Goal: Transaction & Acquisition: Purchase product/service

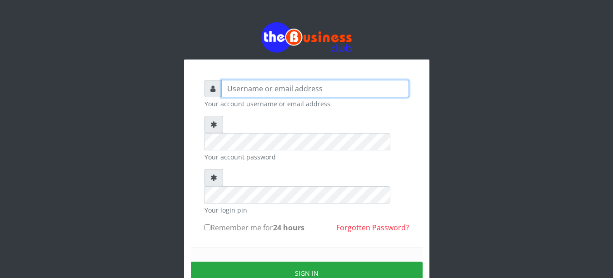
type input "Busybrain2"
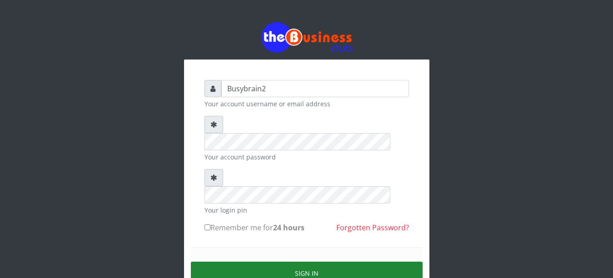
click at [288, 262] on button "Sign in" at bounding box center [307, 273] width 232 height 23
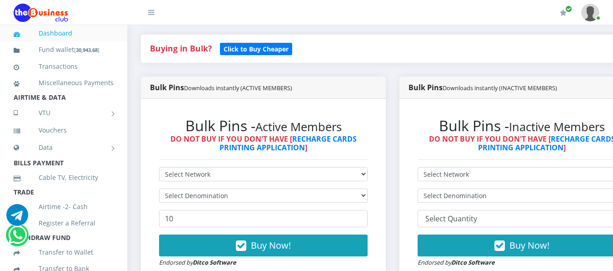
scroll to position [198, 0]
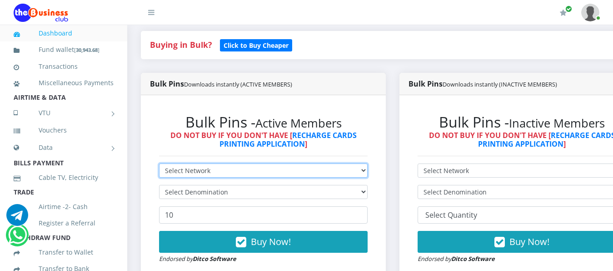
click at [292, 163] on select "Select Network MTN Globacom 9Mobile Airtel" at bounding box center [263, 170] width 209 height 14
select select "MTN"
click at [159, 163] on select "Select Network MTN Globacom 9Mobile Airtel" at bounding box center [263, 170] width 209 height 14
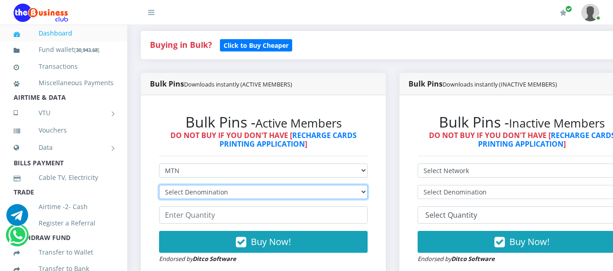
click at [291, 187] on select "Select Denomination MTN NGN100 - ₦96.99 MTN NGN200 - ₦193.98 MTN NGN400 - ₦387.…" at bounding box center [263, 192] width 209 height 14
select select "193.98-200"
click at [159, 185] on select "Select Denomination MTN NGN100 - ₦96.99 MTN NGN200 - ₦193.98 MTN NGN400 - ₦387.…" at bounding box center [263, 192] width 209 height 14
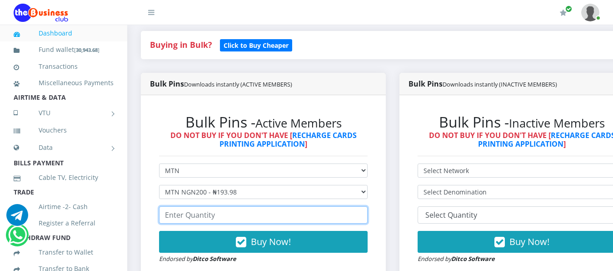
click at [273, 208] on input "number" at bounding box center [263, 214] width 209 height 17
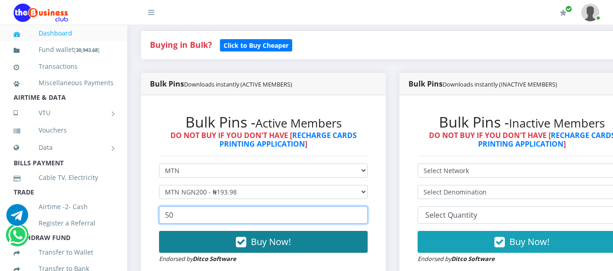
type input "50"
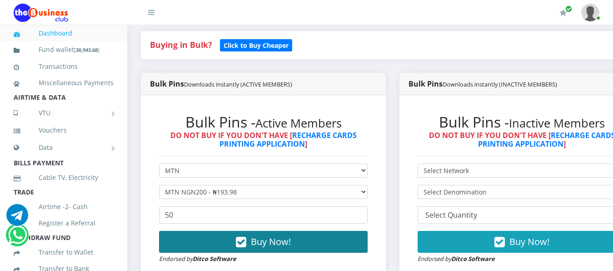
click at [273, 235] on span "Buy Now!" at bounding box center [271, 241] width 40 height 12
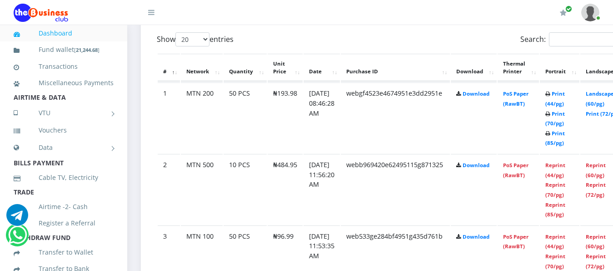
click at [532, 90] on td "PoS Paper (RawBT)" at bounding box center [518, 117] width 41 height 70
click at [529, 90] on link "PoS Paper (RawBT)" at bounding box center [515, 98] width 25 height 17
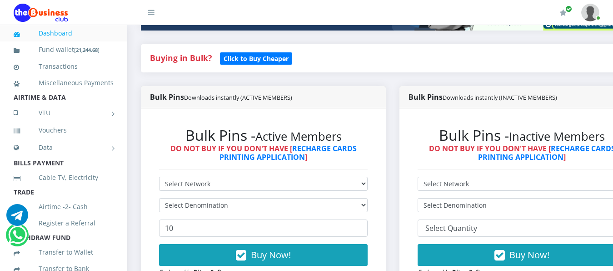
scroll to position [265, 0]
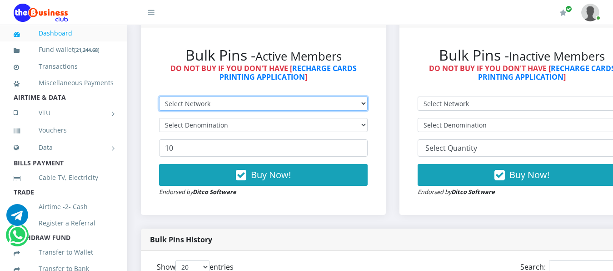
click at [246, 96] on select "Select Network MTN Globacom 9Mobile Airtel" at bounding box center [263, 103] width 209 height 14
select select "Glo"
click at [159, 96] on select "Select Network MTN Globacom 9Mobile Airtel" at bounding box center [263, 103] width 209 height 14
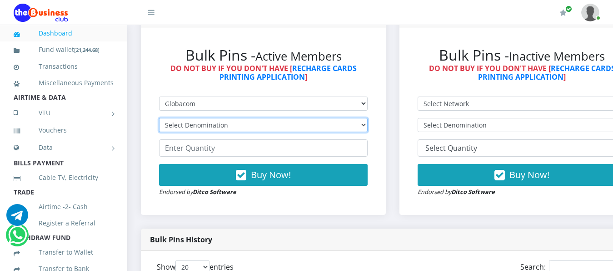
click at [247, 118] on select "Select Denomination Glo NGN100 - ₦96.55 Glo NGN200 - ₦193.10 Glo NGN500 - ₦482.…" at bounding box center [263, 125] width 209 height 14
select select "96.55-100"
click at [159, 118] on select "Select Denomination Glo NGN100 - ₦96.55 Glo NGN200 - ₦193.10 Glo NGN500 - ₦482.…" at bounding box center [263, 125] width 209 height 14
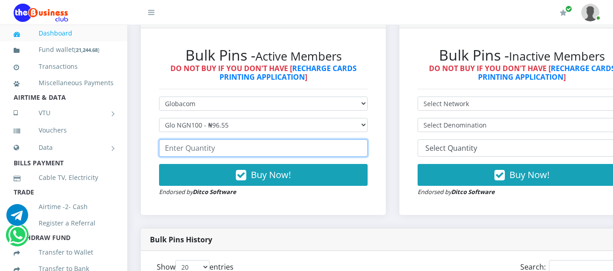
click at [246, 146] on input "number" at bounding box center [263, 147] width 209 height 17
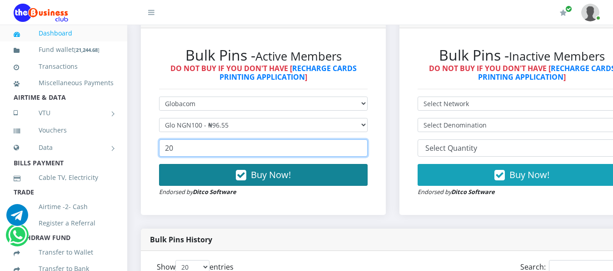
type input "20"
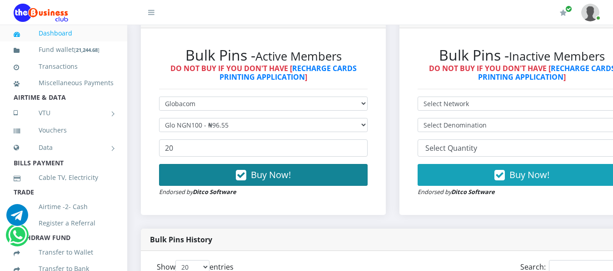
click at [276, 168] on span "Buy Now!" at bounding box center [271, 174] width 40 height 12
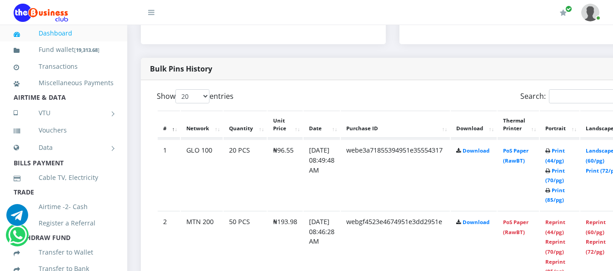
scroll to position [446, 0]
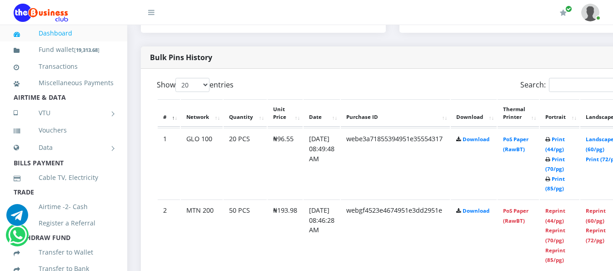
click at [527, 137] on td "PoS Paper (RawBT)" at bounding box center [518, 163] width 41 height 70
click at [529, 135] on link "PoS Paper (RawBT)" at bounding box center [515, 143] width 25 height 17
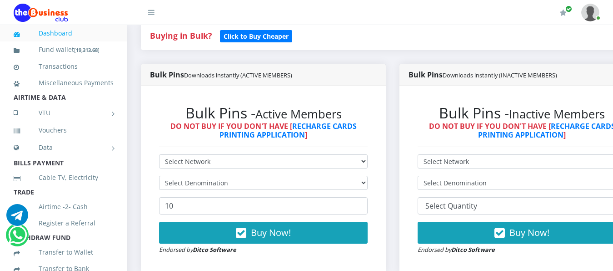
scroll to position [227, 0]
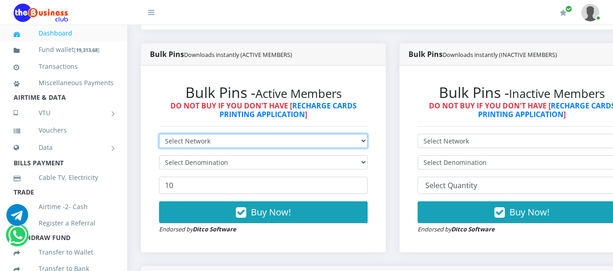
click at [360, 134] on select "Select Network MTN Globacom 9Mobile Airtel" at bounding box center [263, 141] width 209 height 14
select select "Airtel"
click at [159, 134] on select "Select Network MTN Globacom 9Mobile Airtel" at bounding box center [263, 141] width 209 height 14
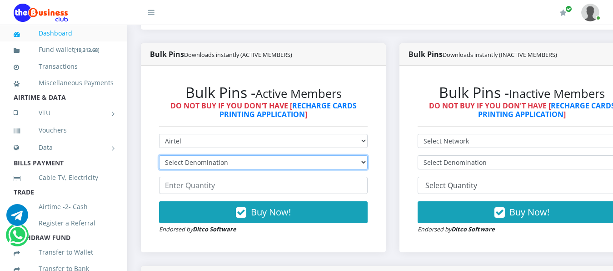
click at [368, 155] on select "Select Denomination Airtel NGN100 - ₦96.38 Airtel NGN200 - ₦192.76 Airtel NGN50…" at bounding box center [263, 162] width 209 height 14
select select "96.38-100"
click at [159, 155] on select "Select Denomination Airtel NGN100 - ₦96.38 Airtel NGN200 - ₦192.76 Airtel NGN50…" at bounding box center [263, 162] width 209 height 14
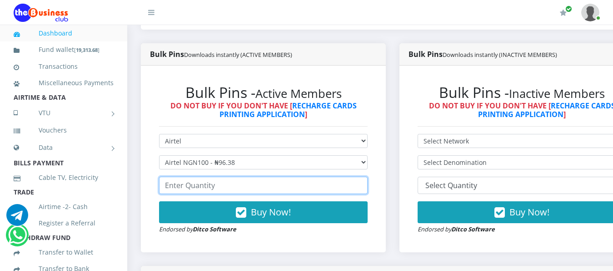
click at [356, 178] on input "number" at bounding box center [263, 184] width 209 height 17
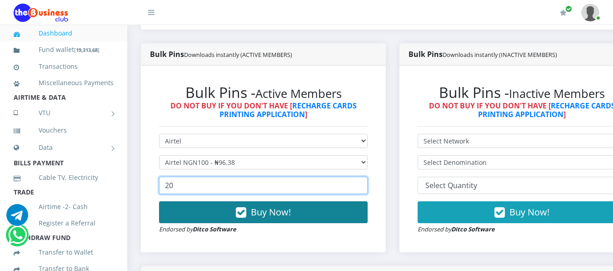
type input "20"
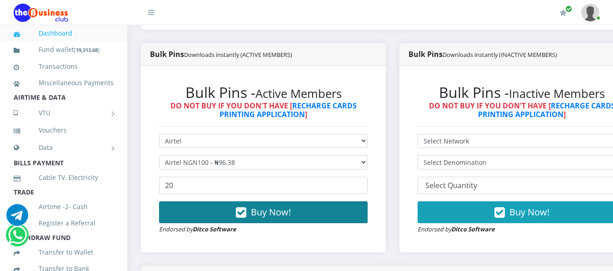
click at [348, 201] on button "Buy Now!" at bounding box center [263, 212] width 209 height 22
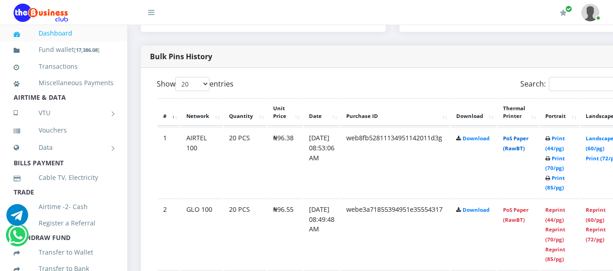
scroll to position [455, 0]
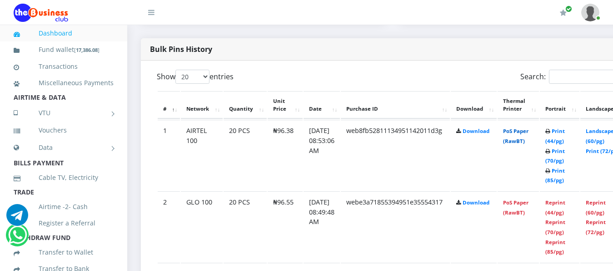
click at [529, 129] on link "PoS Paper (RawBT)" at bounding box center [515, 135] width 25 height 17
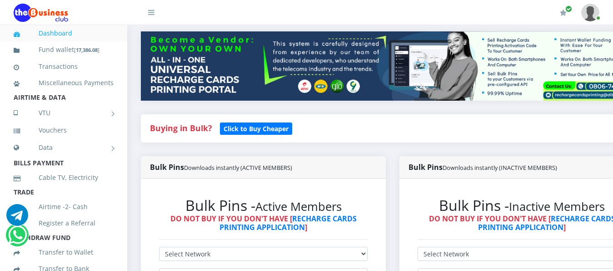
scroll to position [182, 0]
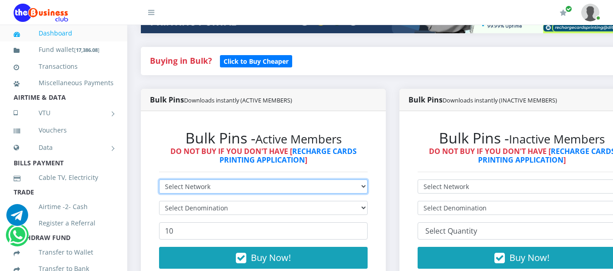
click at [255, 179] on select "Select Network MTN Globacom 9Mobile Airtel" at bounding box center [263, 186] width 209 height 14
select select "MTN"
click at [159, 179] on select "Select Network MTN Globacom 9Mobile Airtel" at bounding box center [263, 186] width 209 height 14
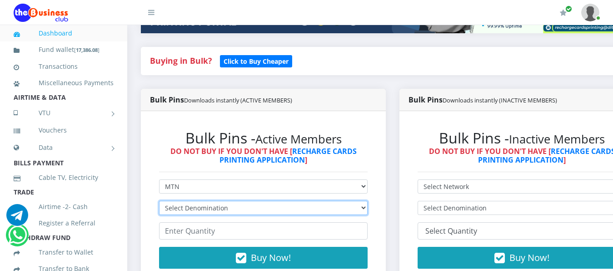
click at [220, 201] on select "Select Denomination MTN NGN100 - ₦96.99 MTN NGN200 - ₦193.98 MTN NGN400 - ₦387.…" at bounding box center [263, 208] width 209 height 14
select select "96.99-100"
click at [159, 201] on select "Select Denomination MTN NGN100 - ₦96.99 MTN NGN200 - ₦193.98 MTN NGN400 - ₦387.…" at bounding box center [263, 208] width 209 height 14
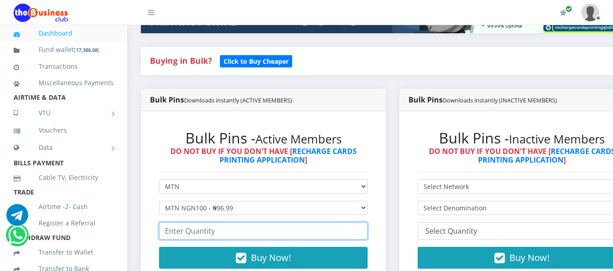
click at [224, 222] on input "number" at bounding box center [263, 230] width 209 height 17
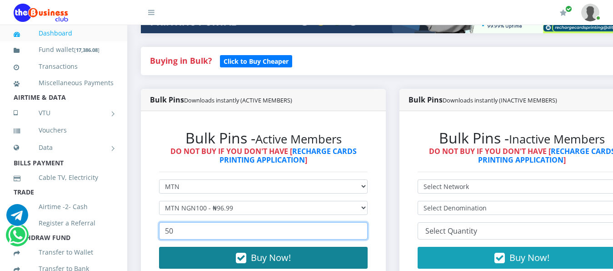
type input "50"
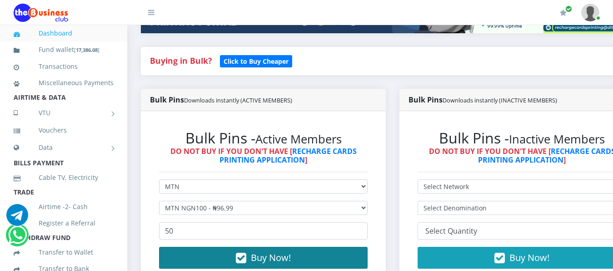
click at [243, 253] on icon "button" at bounding box center [241, 257] width 10 height 9
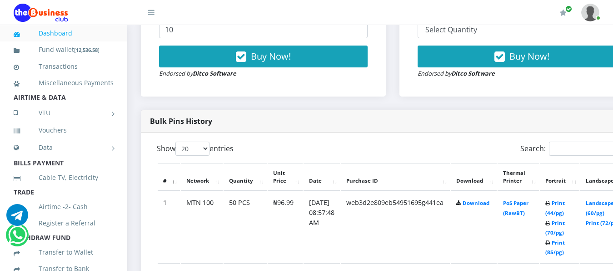
scroll to position [385, 0]
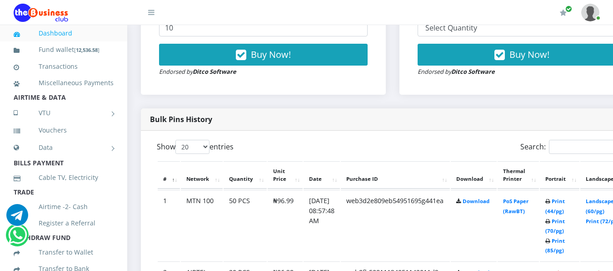
click at [526, 190] on td "PoS Paper (RawBT)" at bounding box center [518, 225] width 41 height 70
click at [525, 197] on link "PoS Paper (RawBT)" at bounding box center [515, 205] width 25 height 17
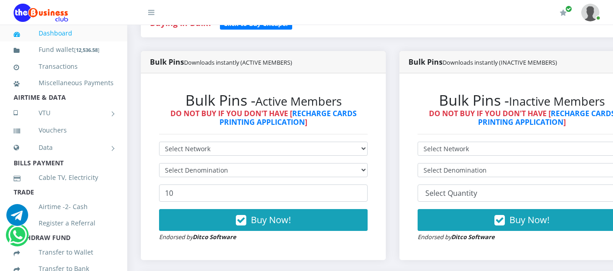
scroll to position [248, 0]
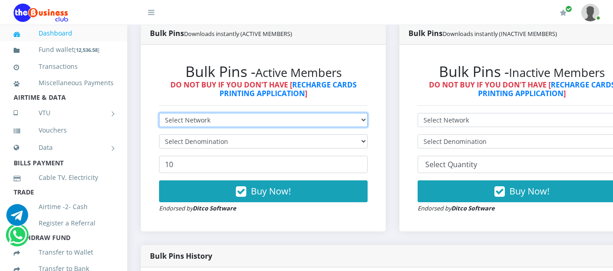
click at [221, 113] on select "Select Network MTN Globacom 9Mobile Airtel" at bounding box center [263, 120] width 209 height 14
select select "MTN"
click at [159, 113] on select "Select Network MTN Globacom 9Mobile Airtel" at bounding box center [263, 120] width 209 height 14
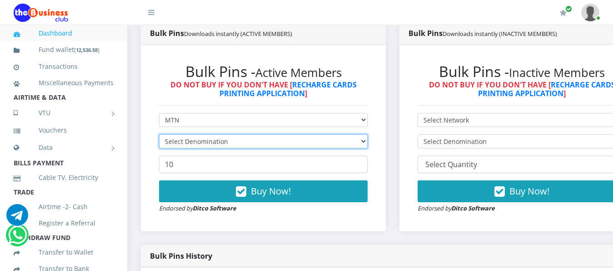
click at [229, 134] on select "Select Denomination" at bounding box center [263, 141] width 209 height 14
click at [231, 134] on select "Select Denomination" at bounding box center [263, 141] width 209 height 14
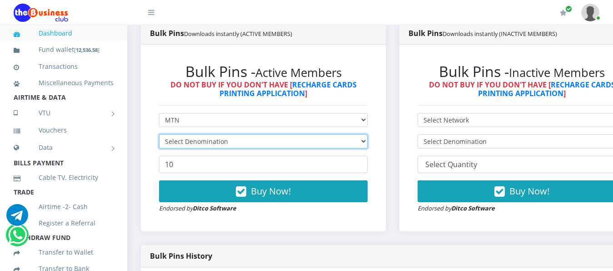
click at [231, 134] on select "Select Denomination" at bounding box center [263, 141] width 209 height 14
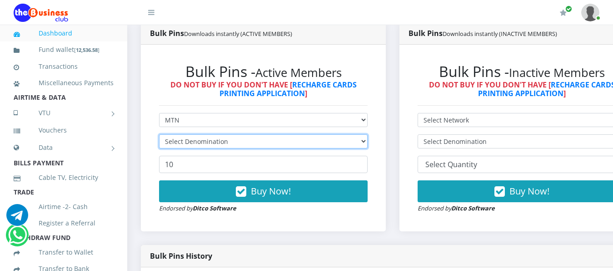
click at [231, 134] on select "Select Denomination" at bounding box center [263, 141] width 209 height 14
click at [235, 134] on select "Select Denomination" at bounding box center [263, 141] width 209 height 14
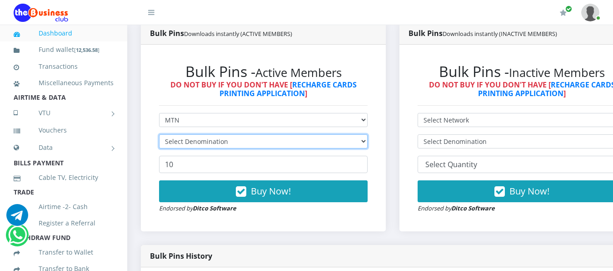
click at [235, 134] on select "Select Denomination" at bounding box center [263, 141] width 209 height 14
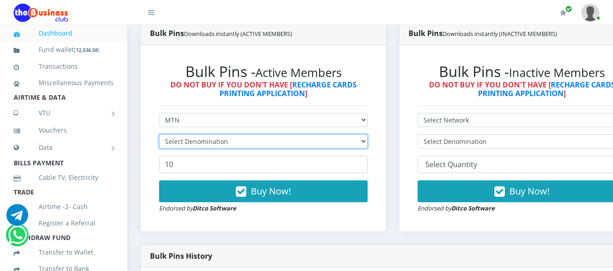
click at [235, 134] on select "Select Denomination" at bounding box center [263, 141] width 209 height 14
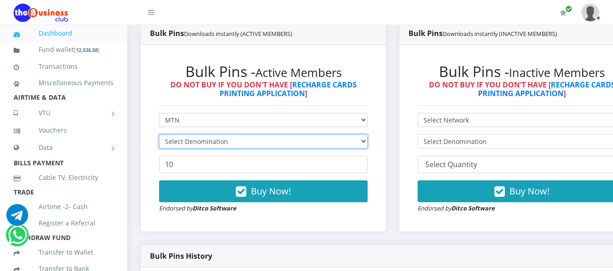
click at [235, 134] on select "Select Denomination" at bounding box center [263, 141] width 209 height 14
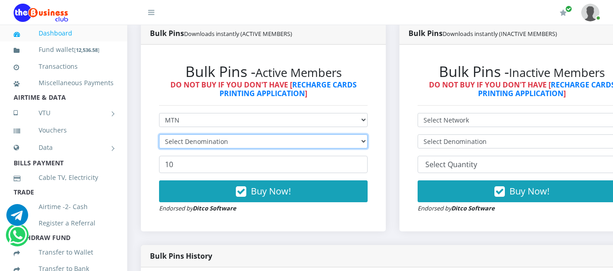
click at [235, 134] on select "Select Denomination" at bounding box center [263, 141] width 209 height 14
click at [236, 134] on select "Select Denomination" at bounding box center [263, 141] width 209 height 14
click at [368, 134] on select "Select Denomination" at bounding box center [263, 141] width 209 height 14
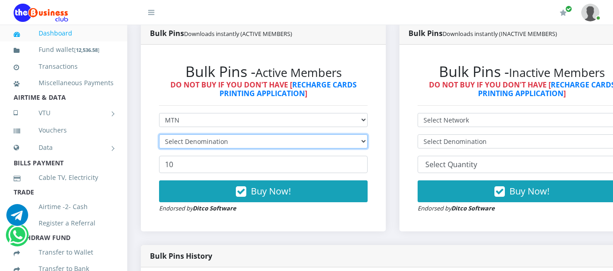
click at [368, 134] on select "Select Denomination" at bounding box center [263, 141] width 209 height 14
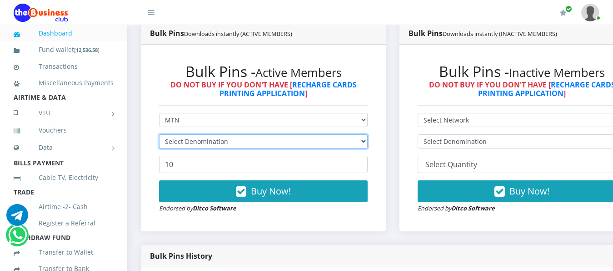
click at [368, 134] on select "Select Denomination" at bounding box center [263, 141] width 209 height 14
click at [368, 134] on select "Select Denomination MTN NGN100 - ₦96.99 MTN NGN200 - ₦193.98 MTN NGN400 - ₦387.…" at bounding box center [263, 141] width 209 height 14
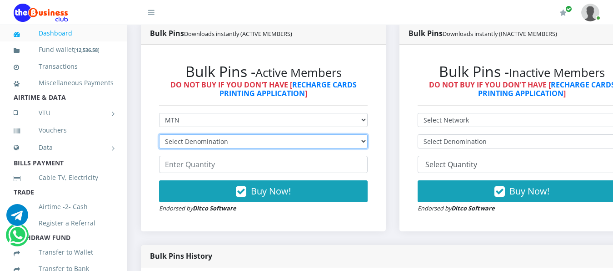
select select "484.95-500"
click at [159, 134] on select "Select Denomination MTN NGN100 - ₦96.99 MTN NGN200 - ₦193.98 MTN NGN400 - ₦387.…" at bounding box center [263, 141] width 209 height 14
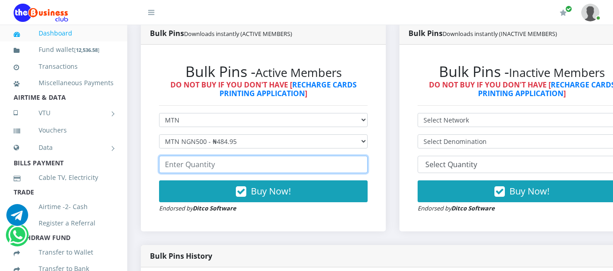
click at [368, 164] on input "number" at bounding box center [263, 163] width 209 height 17
click at [310, 155] on input "number" at bounding box center [263, 163] width 209 height 17
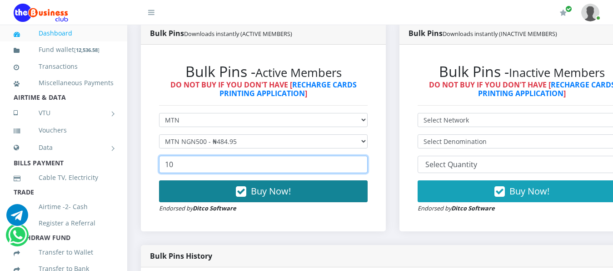
type input "10"
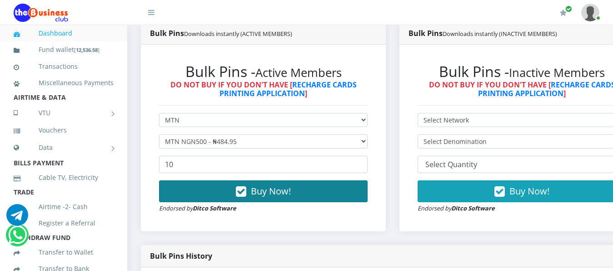
click at [307, 184] on button "Buy Now!" at bounding box center [263, 191] width 209 height 22
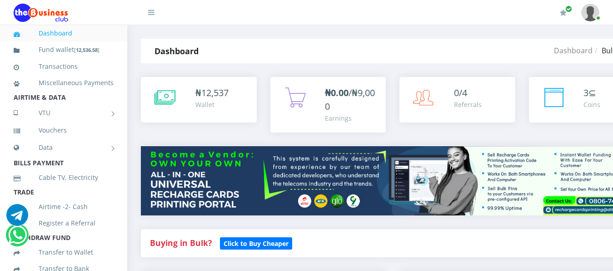
scroll to position [182, 0]
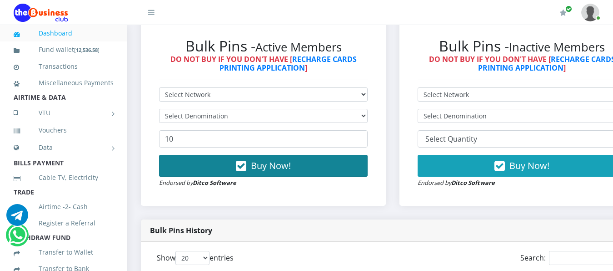
scroll to position [227, 0]
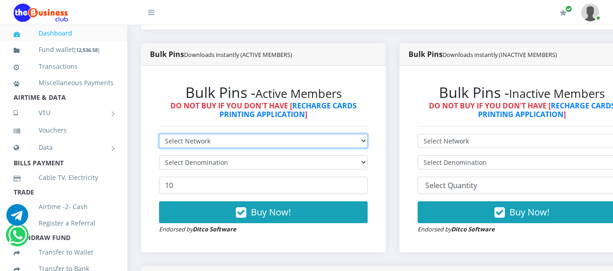
click at [338, 134] on select "Select Network MTN Globacom 9Mobile Airtel" at bounding box center [263, 141] width 209 height 14
select select "MTN"
click at [159, 134] on select "Select Network MTN Globacom 9Mobile Airtel" at bounding box center [263, 141] width 209 height 14
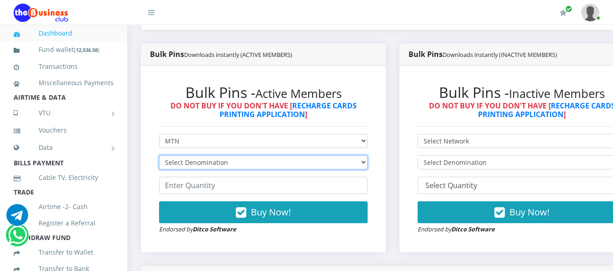
click at [332, 157] on select "Select Denomination MTN NGN100 - ₦96.99 MTN NGN200 - ₦193.98 MTN NGN400 - ₦387.…" at bounding box center [263, 162] width 209 height 14
select select "484.95-500"
click at [159, 155] on select "Select Denomination MTN NGN100 - ₦96.99 MTN NGN200 - ₦193.98 MTN NGN400 - ₦387.…" at bounding box center [263, 162] width 209 height 14
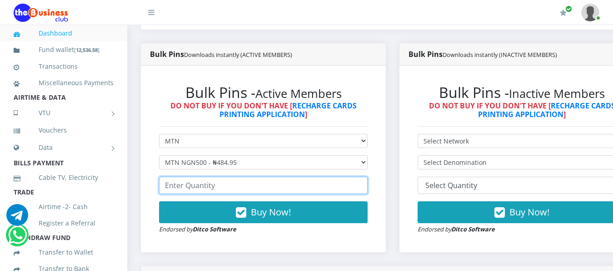
click at [330, 176] on input "number" at bounding box center [263, 184] width 209 height 17
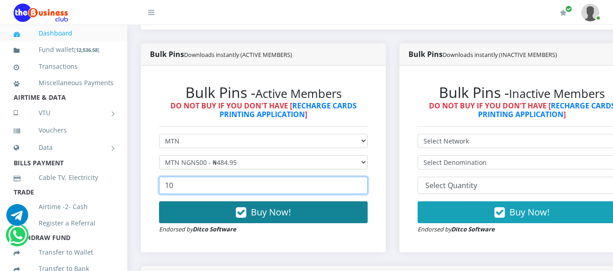
type input "10"
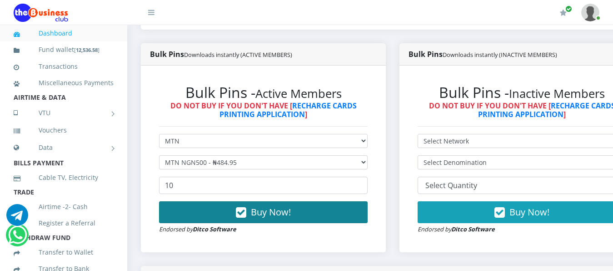
click at [325, 205] on button "Buy Now!" at bounding box center [263, 212] width 209 height 22
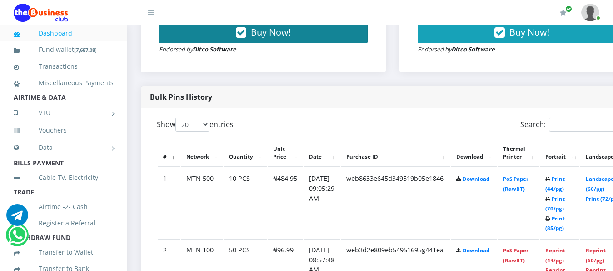
scroll to position [455, 0]
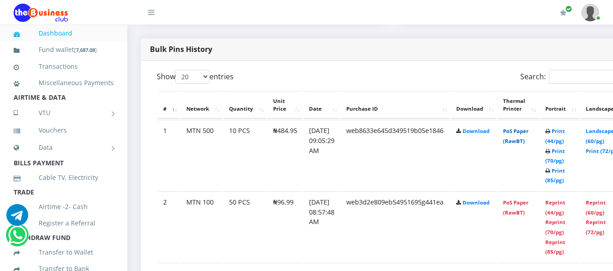
click at [529, 127] on link "PoS Paper (RawBT)" at bounding box center [515, 135] width 25 height 17
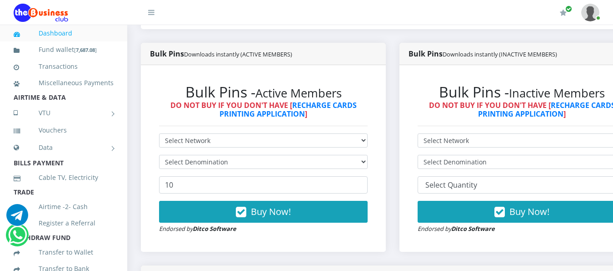
scroll to position [227, 0]
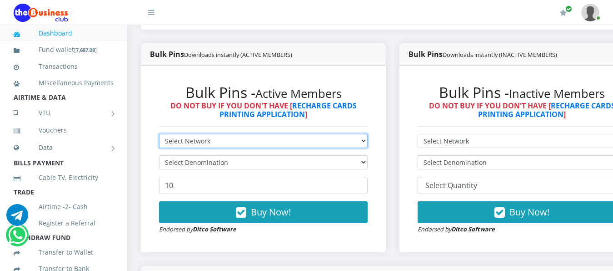
click at [317, 134] on select "Select Network MTN Globacom 9Mobile Airtel" at bounding box center [263, 141] width 209 height 14
select select "Airtel"
click at [159, 134] on select "Select Network MTN Globacom 9Mobile Airtel" at bounding box center [263, 141] width 209 height 14
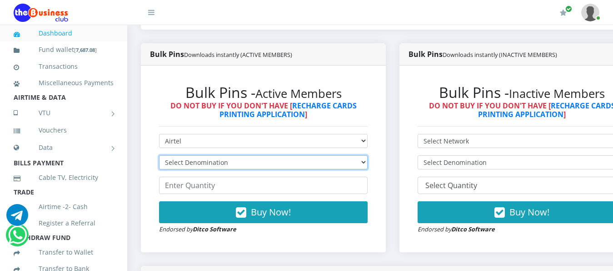
click at [299, 155] on select "Select Denomination Airtel NGN100 - ₦96.38 Airtel NGN200 - ₦192.76 Airtel NGN50…" at bounding box center [263, 162] width 209 height 14
select select "481.9-500"
click at [159, 155] on select "Select Denomination Airtel NGN100 - ₦96.38 Airtel NGN200 - ₦192.76 Airtel NGN50…" at bounding box center [263, 162] width 209 height 14
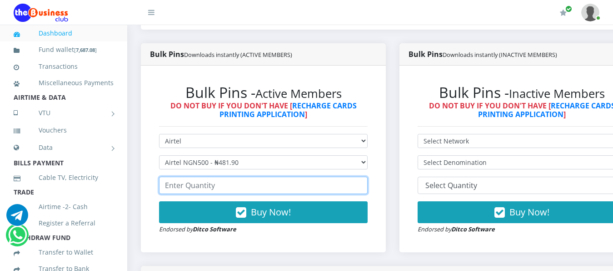
click at [294, 182] on input "number" at bounding box center [263, 184] width 209 height 17
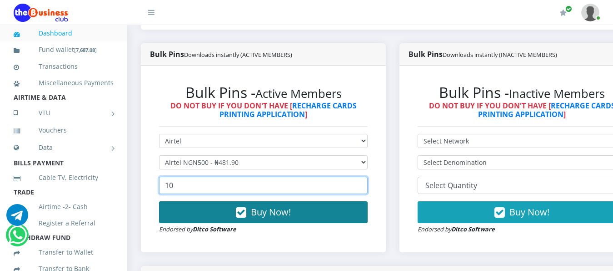
type input "10"
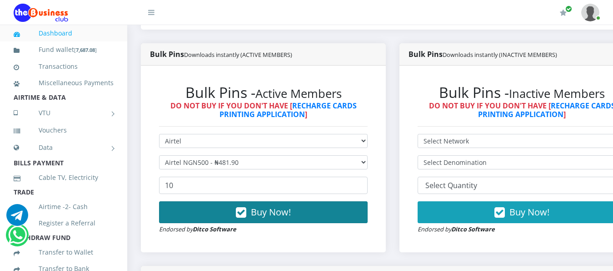
click at [296, 201] on button "Buy Now!" at bounding box center [263, 212] width 209 height 22
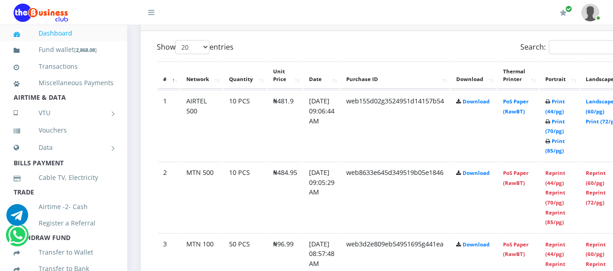
scroll to position [500, 0]
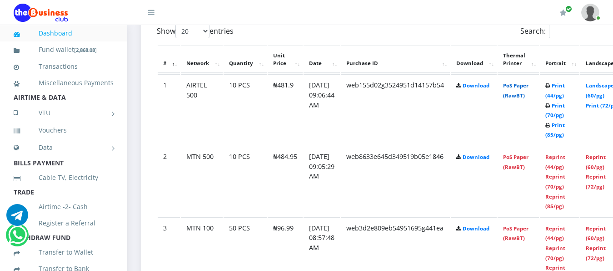
click at [529, 82] on link "PoS Paper (RawBT)" at bounding box center [515, 90] width 25 height 17
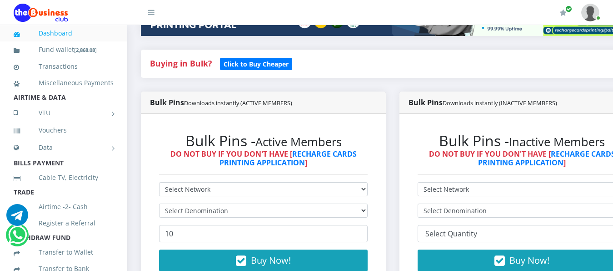
scroll to position [0, 0]
